Goal: Navigation & Orientation: Find specific page/section

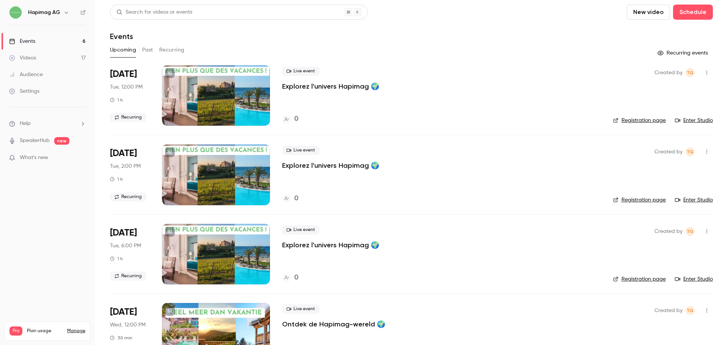
click at [99, 16] on main "Search for videos or events New video Schedule Events Upcoming Past Recurring R…" at bounding box center [411, 172] width 633 height 345
click at [150, 45] on button "Past" at bounding box center [147, 50] width 11 height 12
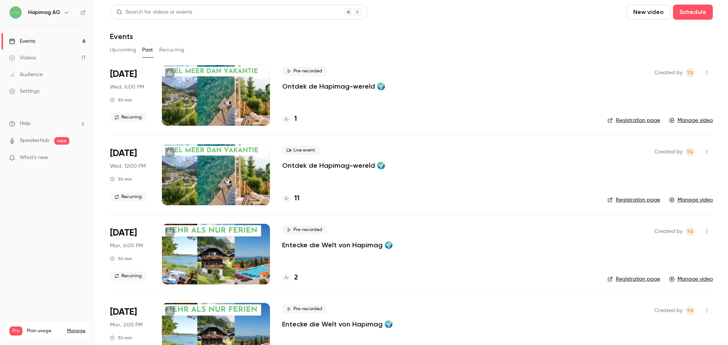
click at [102, 15] on main "Search for videos or events New video Schedule Events Upcoming Past Recurring J…" at bounding box center [411, 172] width 633 height 345
click at [173, 48] on button "Recurring" at bounding box center [171, 50] width 25 height 12
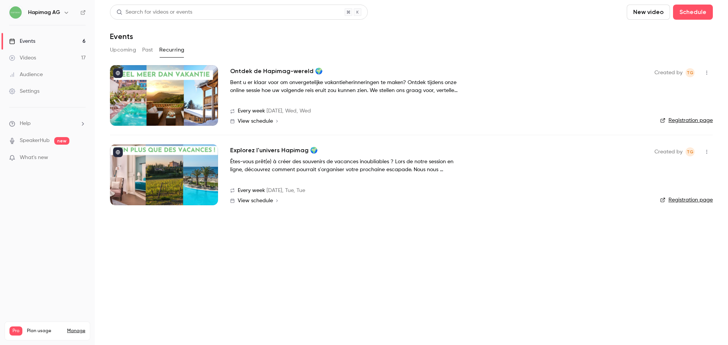
click at [126, 52] on button "Upcoming" at bounding box center [123, 50] width 26 height 12
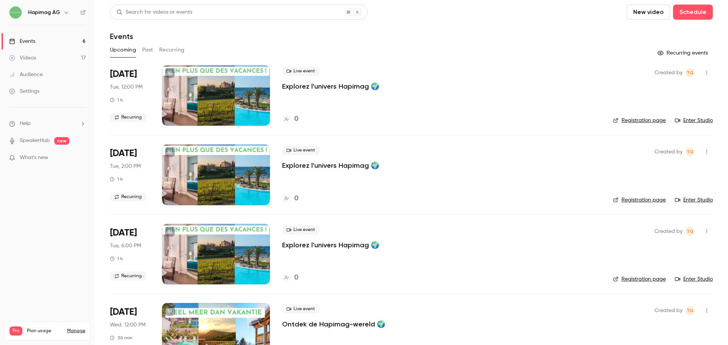
click at [46, 63] on link "Videos 17" at bounding box center [47, 58] width 95 height 17
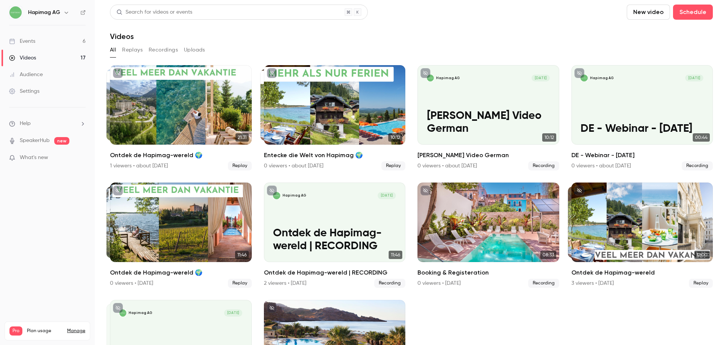
click at [43, 49] on link "Events 6" at bounding box center [47, 41] width 95 height 17
